Goal: Task Accomplishment & Management: Use online tool/utility

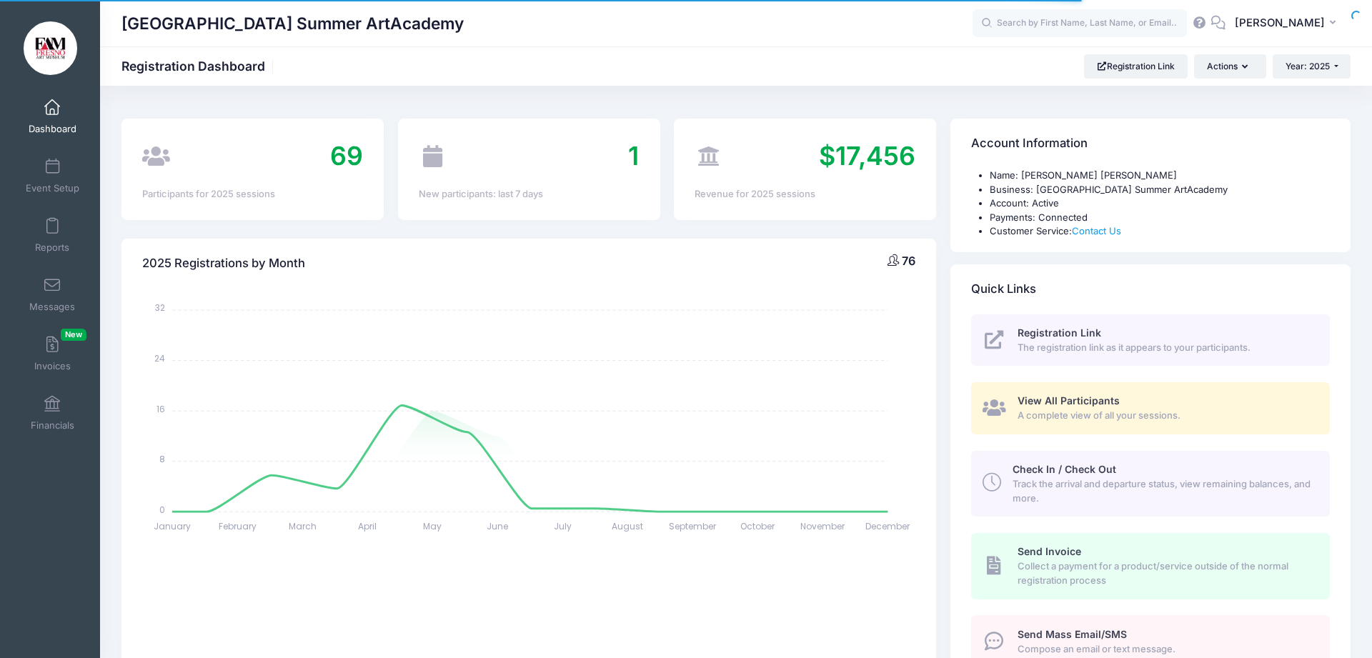
select select
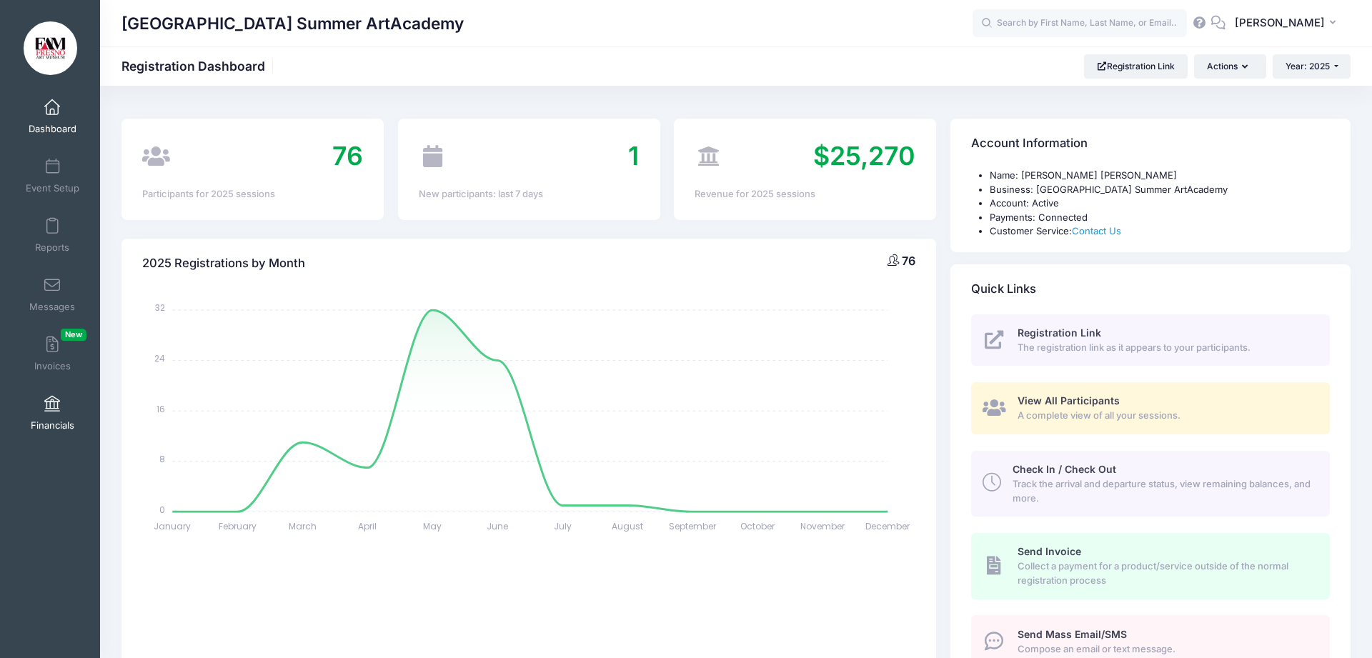
click at [52, 410] on span at bounding box center [52, 405] width 0 height 16
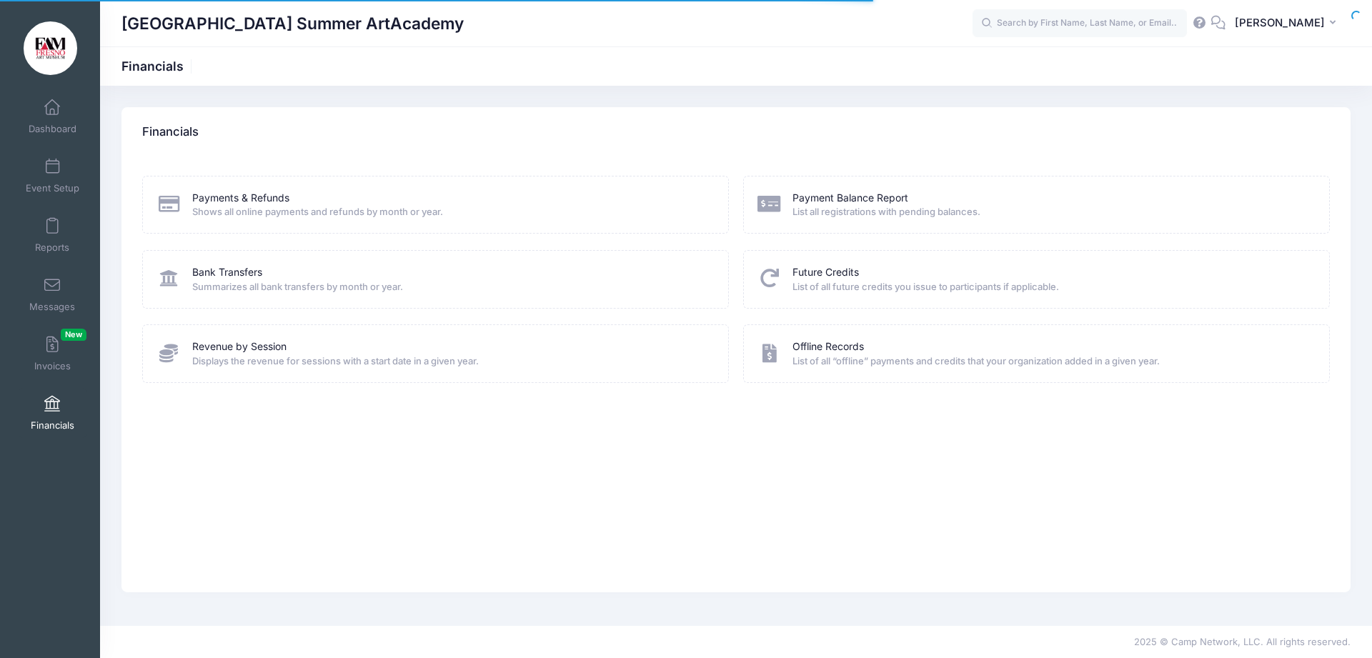
click at [252, 189] on div "Payments & Refunds Shows all online payments and refunds by month or year." at bounding box center [435, 205] width 587 height 58
click at [251, 198] on link "Payments & Refunds" at bounding box center [240, 198] width 97 height 15
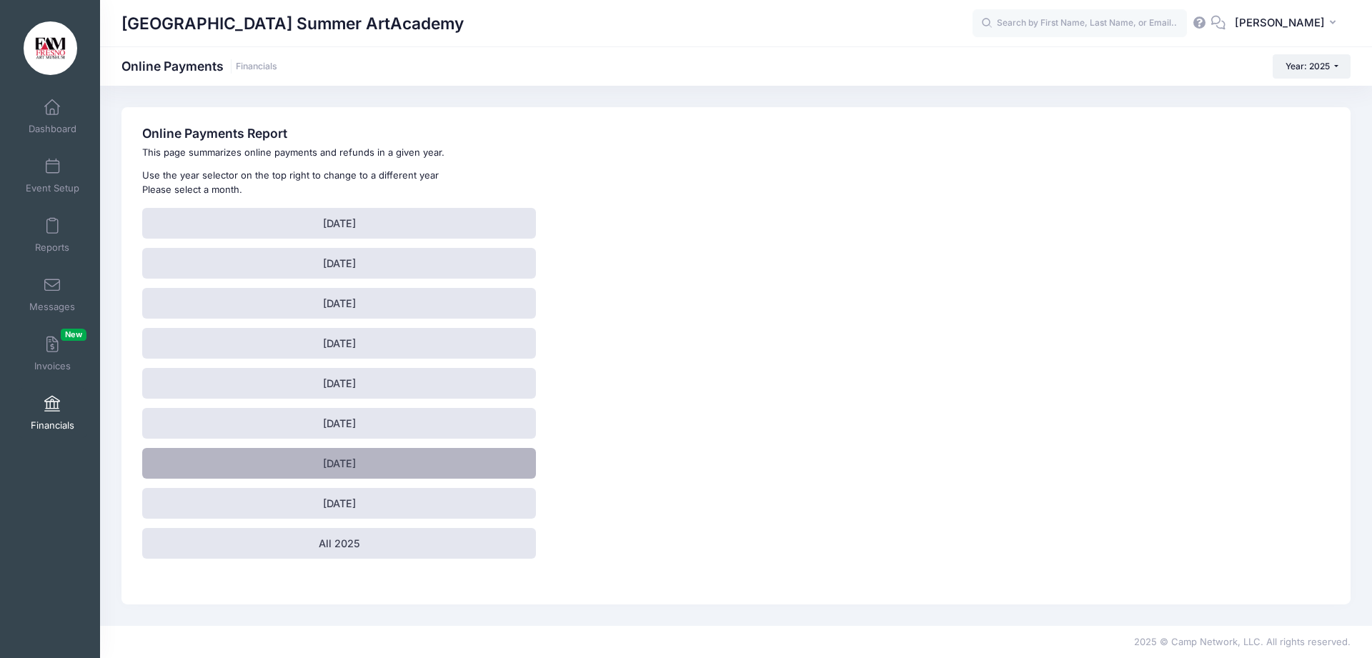
click at [323, 470] on link "[DATE]" at bounding box center [339, 463] width 394 height 31
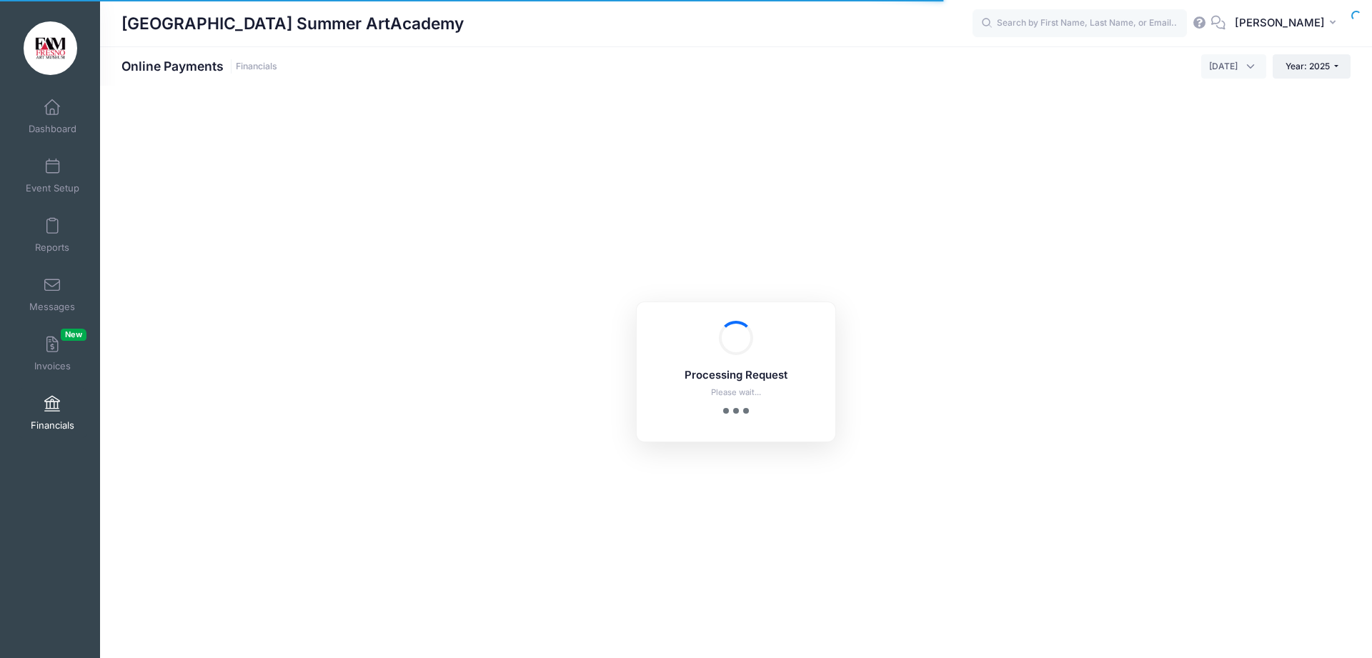
select select "10"
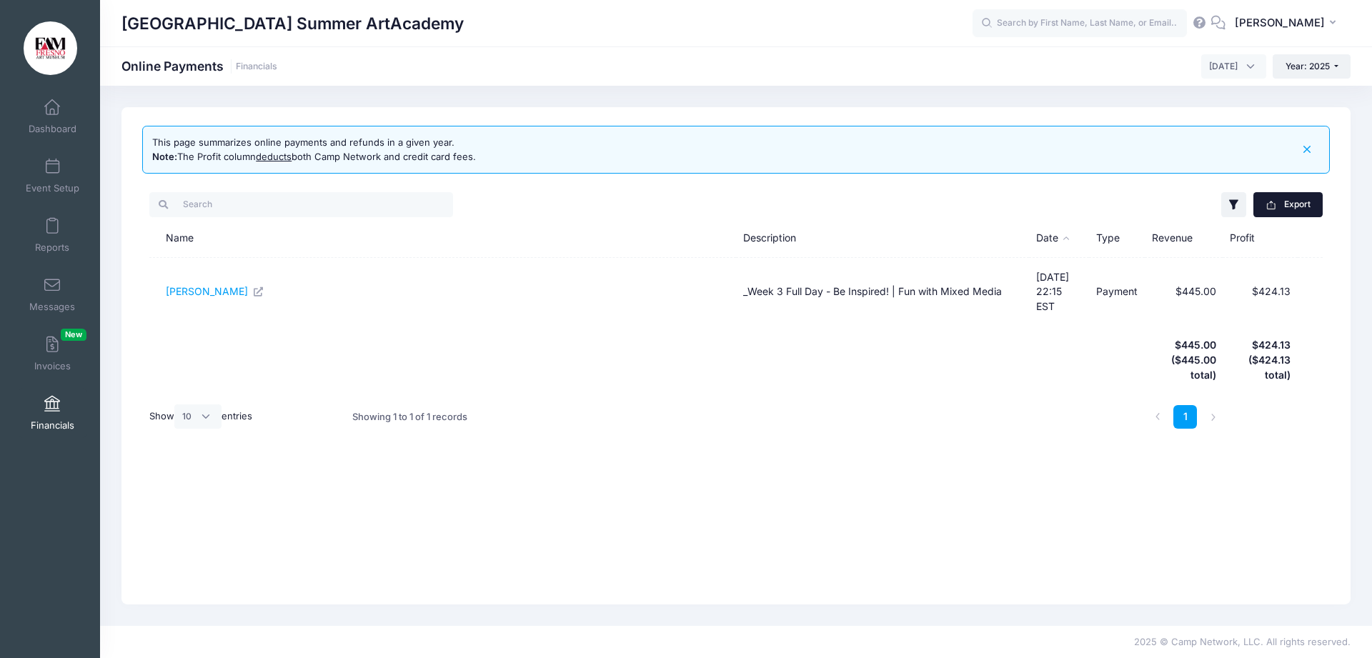
click at [1296, 209] on button "Export" at bounding box center [1287, 204] width 69 height 24
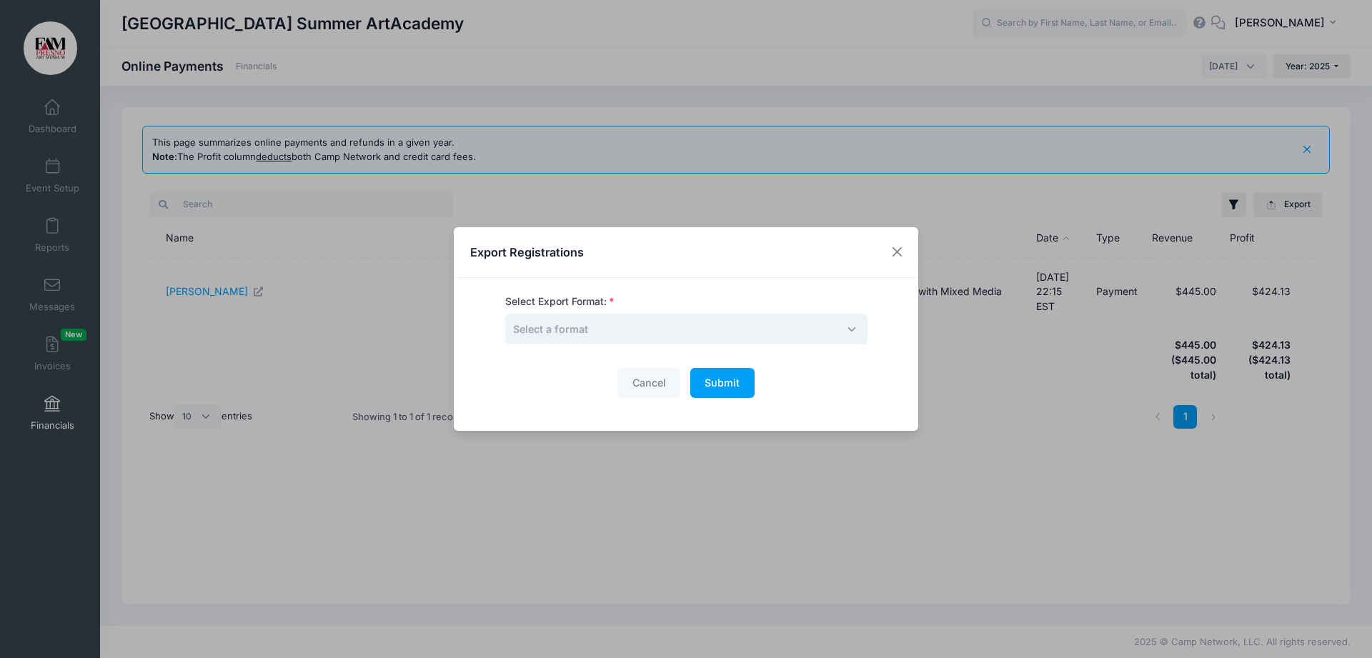
click at [619, 334] on span "Select a format" at bounding box center [686, 329] width 362 height 31
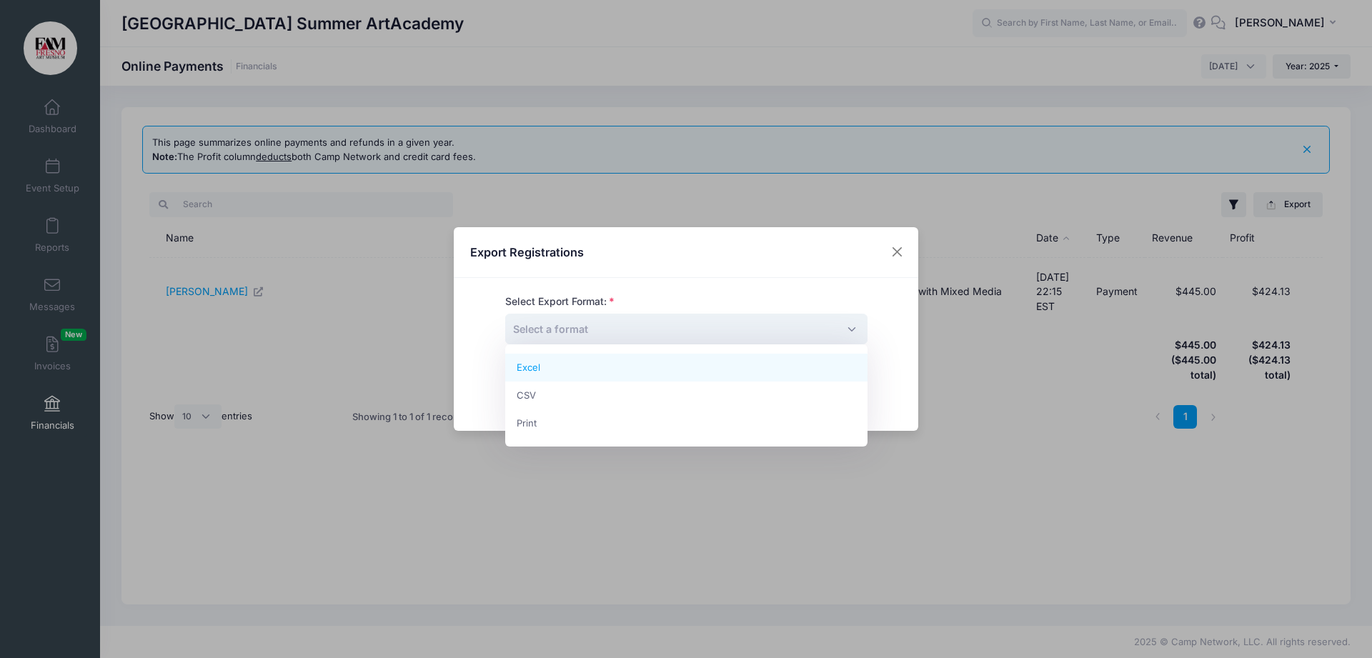
select select "excel"
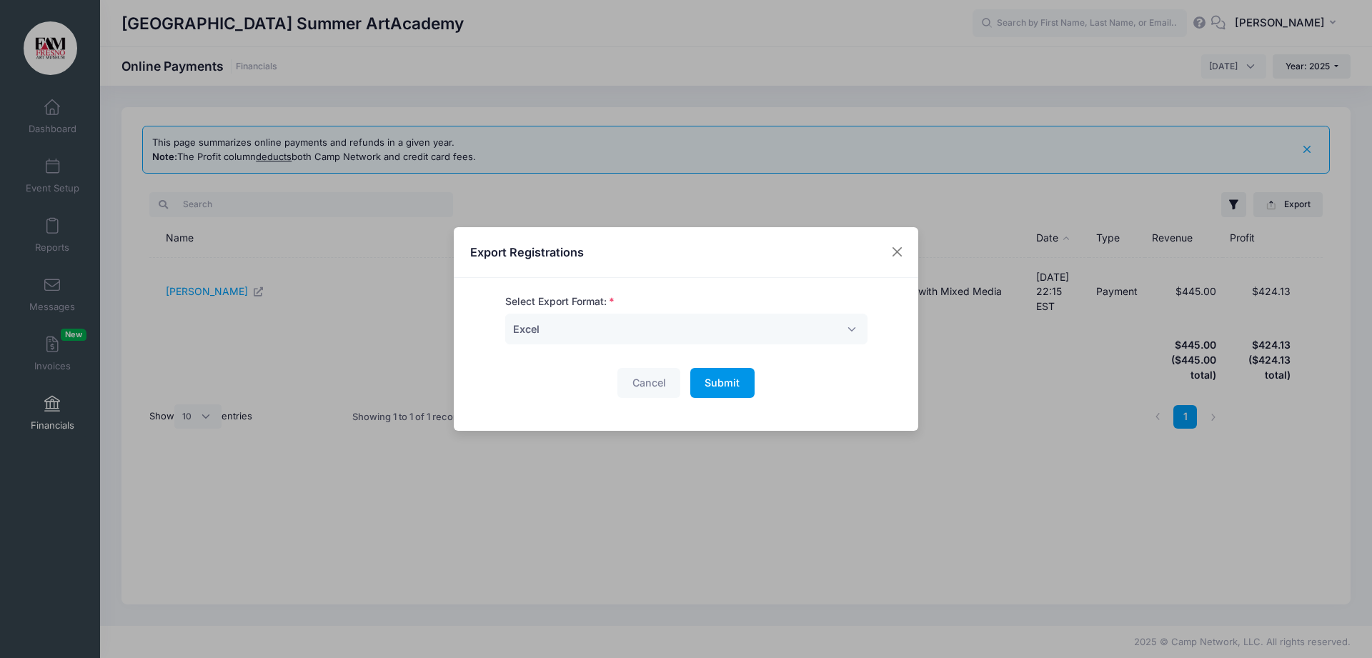
click at [725, 384] on span "Submit" at bounding box center [722, 383] width 35 height 12
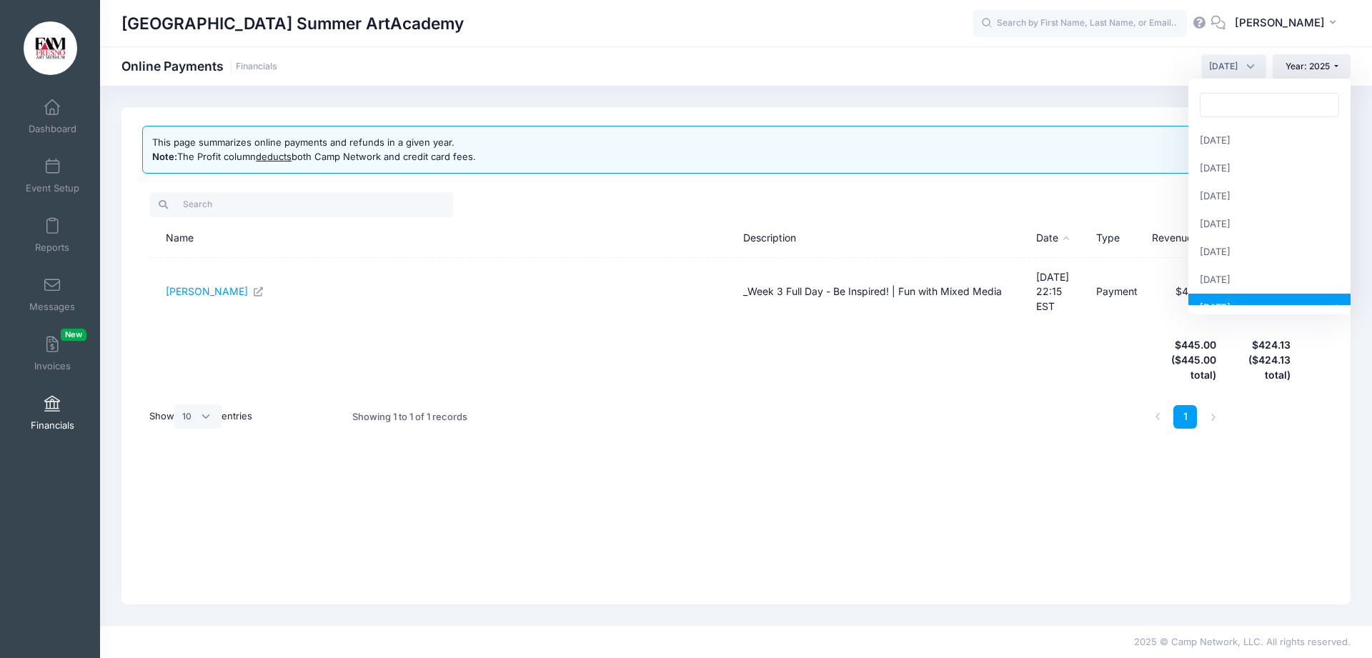
click at [1229, 66] on span "[DATE]" at bounding box center [1223, 66] width 29 height 13
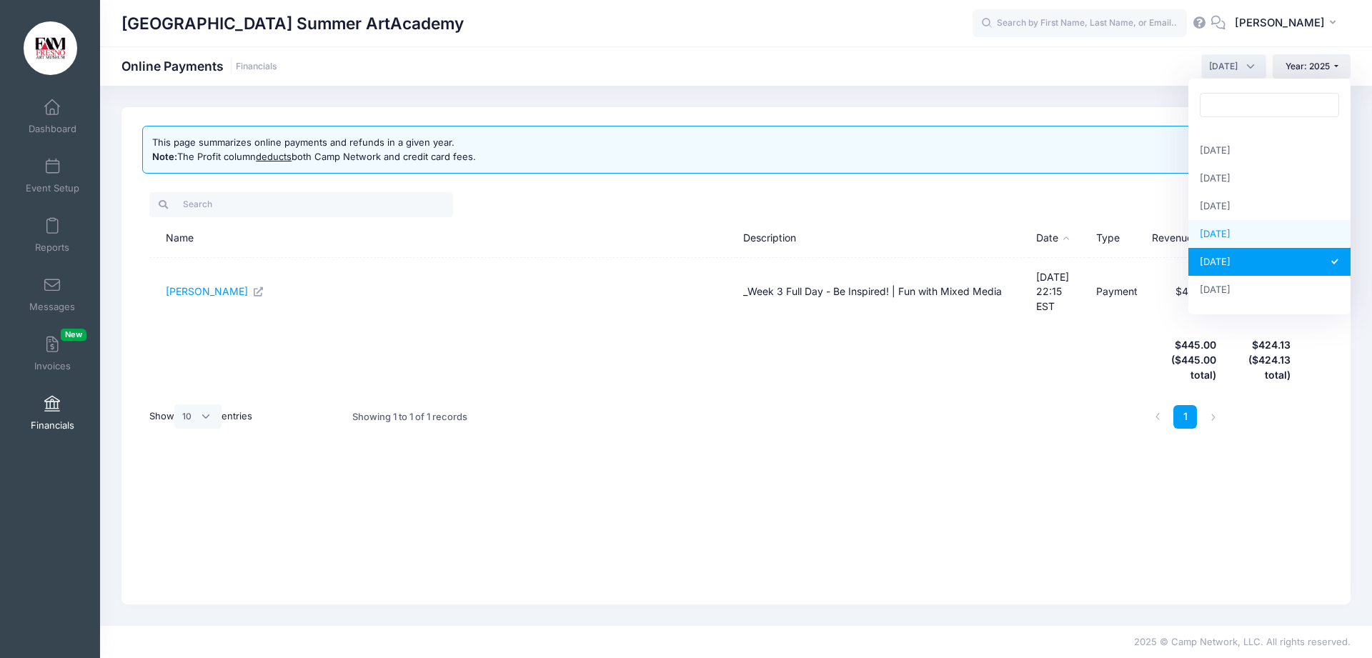
scroll to position [69, 0]
select select "8"
